Goal: Transaction & Acquisition: Purchase product/service

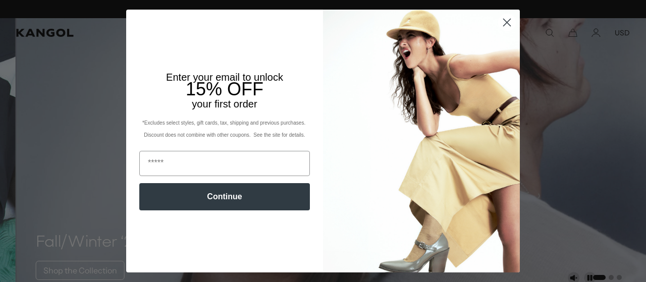
scroll to position [0, 208]
click at [502, 25] on circle "Close dialog" at bounding box center [506, 22] width 17 height 17
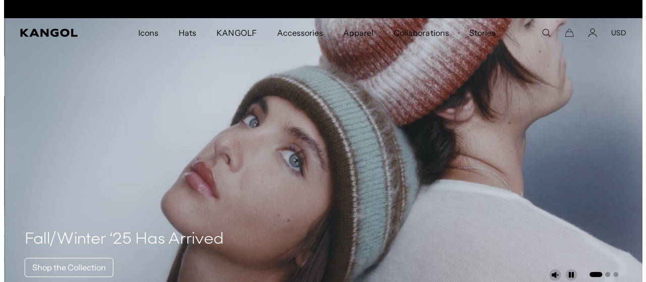
scroll to position [0, 0]
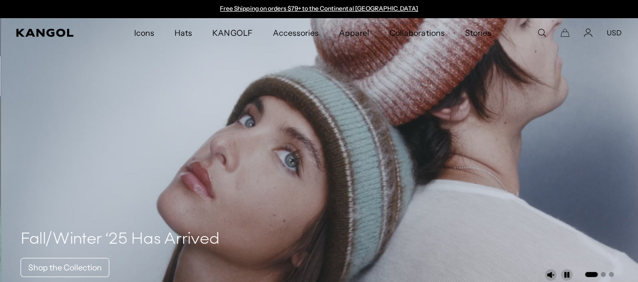
click at [536, 34] on ul "Icons Icons Buckets & Casuals Berets 504s & 507s Baseball Caps Hats" at bounding box center [312, 32] width 449 height 29
click at [539, 34] on use "Search here" at bounding box center [542, 33] width 8 height 8
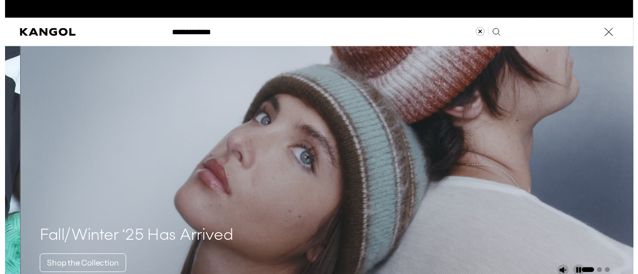
scroll to position [0, 208]
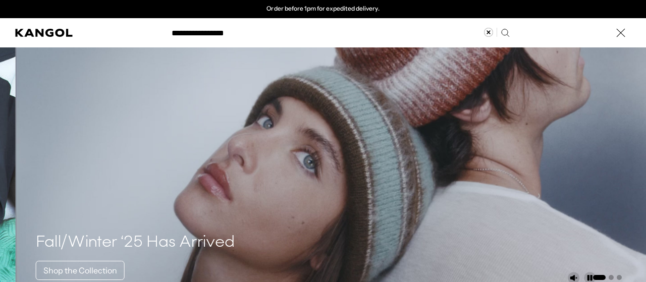
type input "**********"
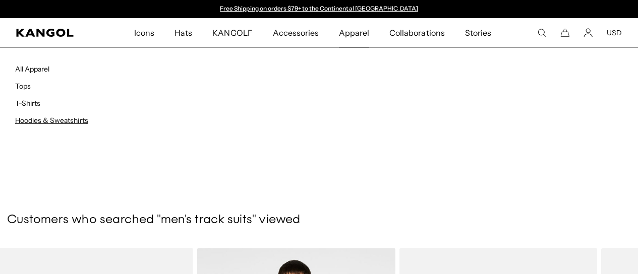
click at [61, 118] on link "Hoodies & Sweatshirts" at bounding box center [51, 120] width 73 height 9
